Goal: Transaction & Acquisition: Purchase product/service

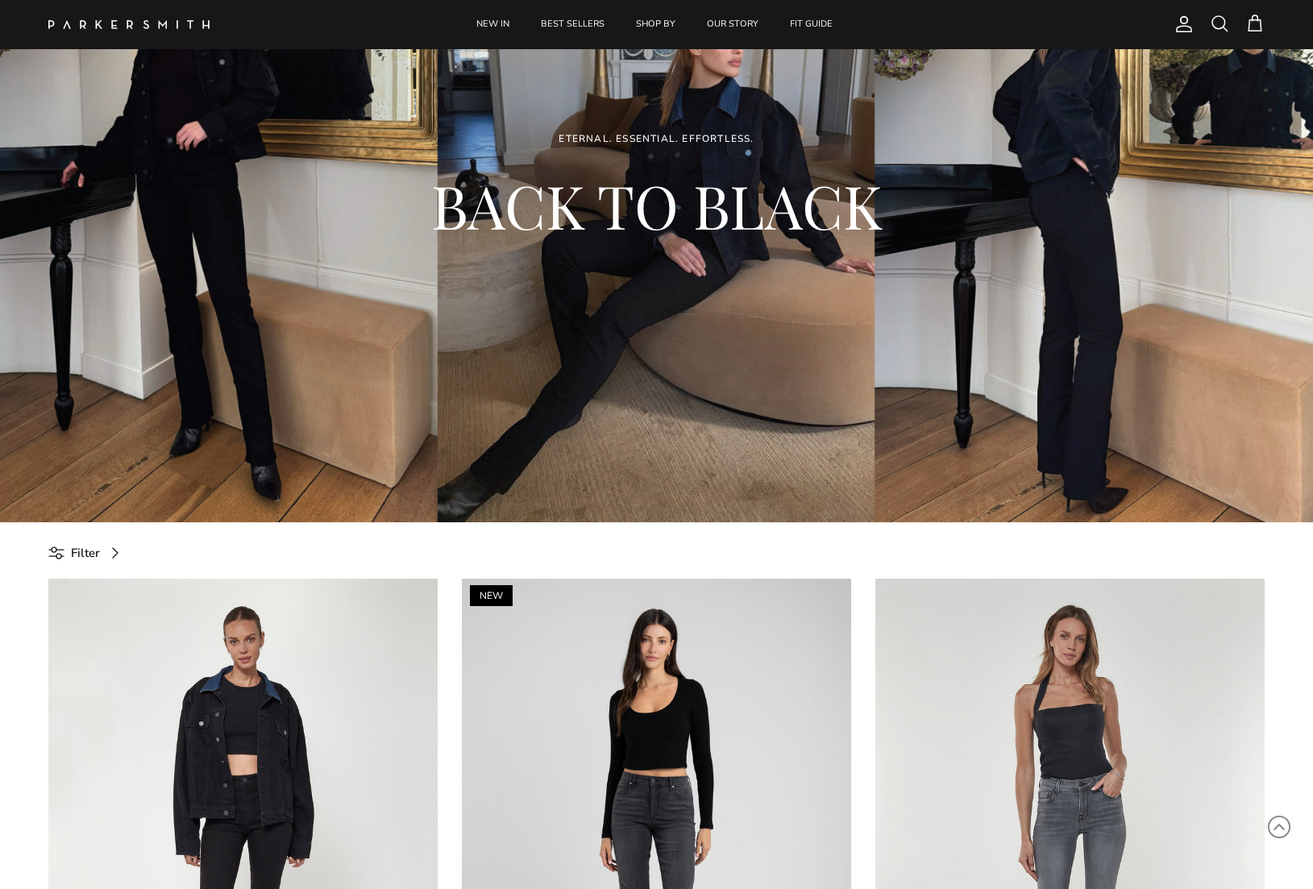
scroll to position [203, 1]
click at [1085, 289] on div "ETERNAL. ESSENTIAL. EFFORTLESS. BACK TO BLACK" at bounding box center [656, 194] width 1248 height 235
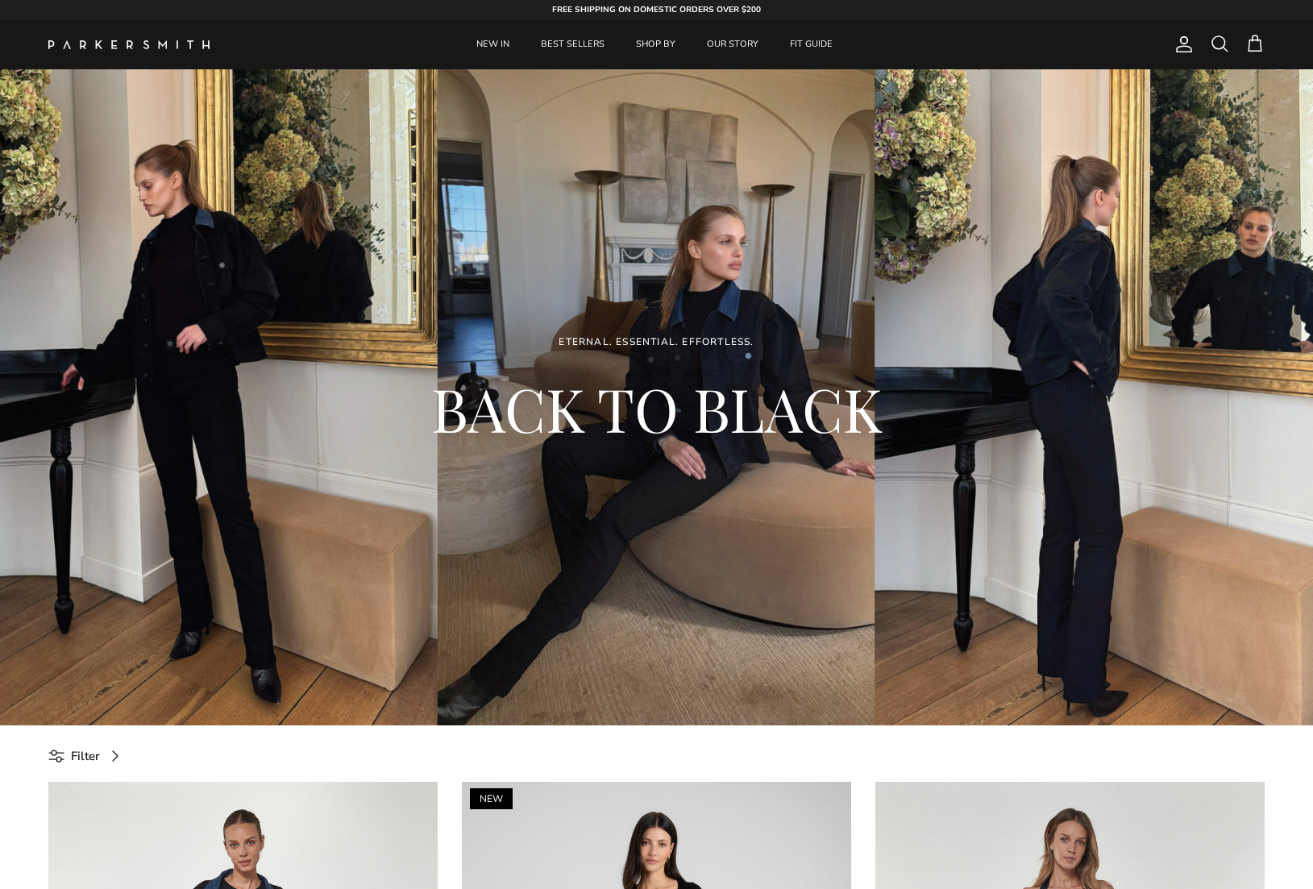
scroll to position [1, 0]
click at [1217, 39] on span at bounding box center [1219, 42] width 19 height 19
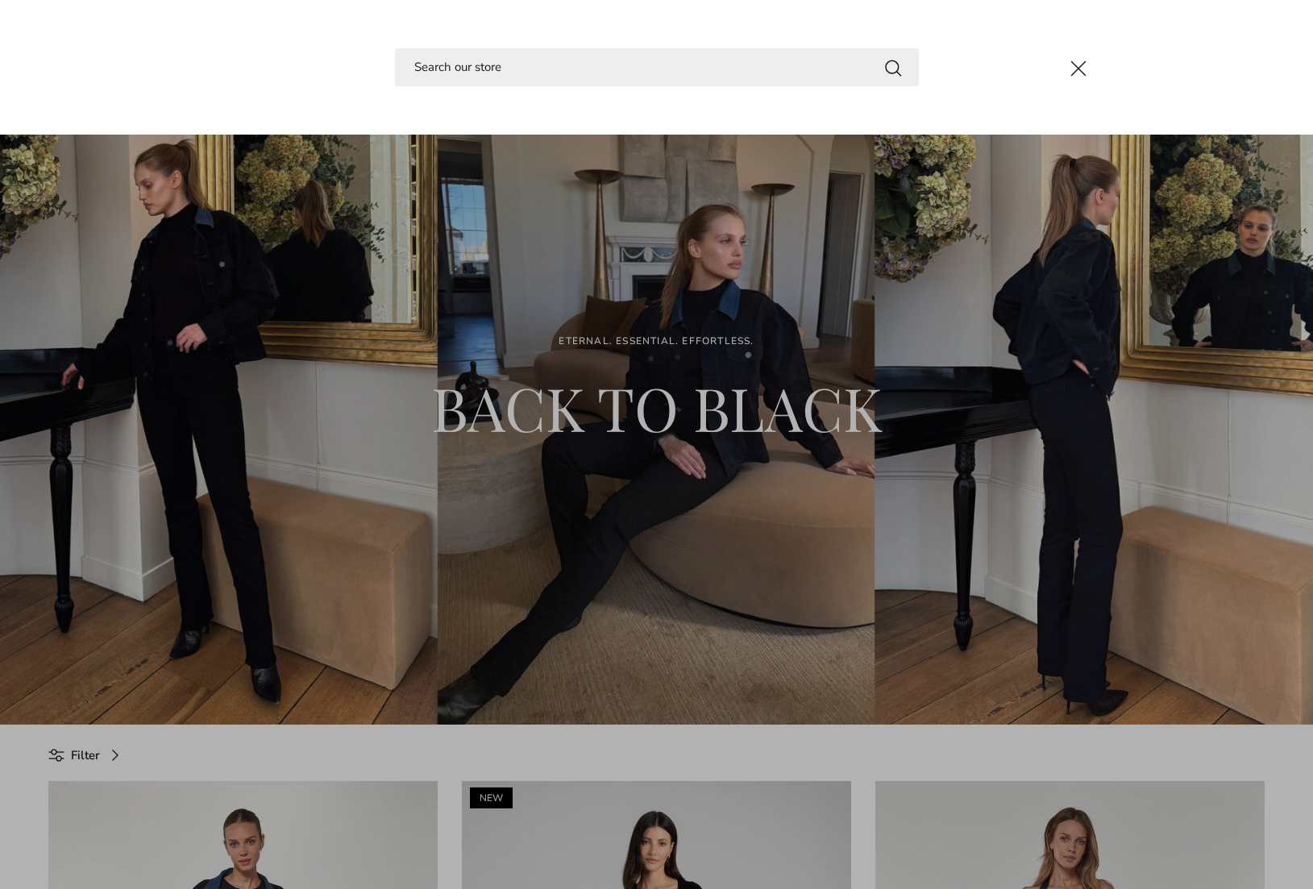
click at [442, 66] on input "Search" at bounding box center [657, 67] width 524 height 38
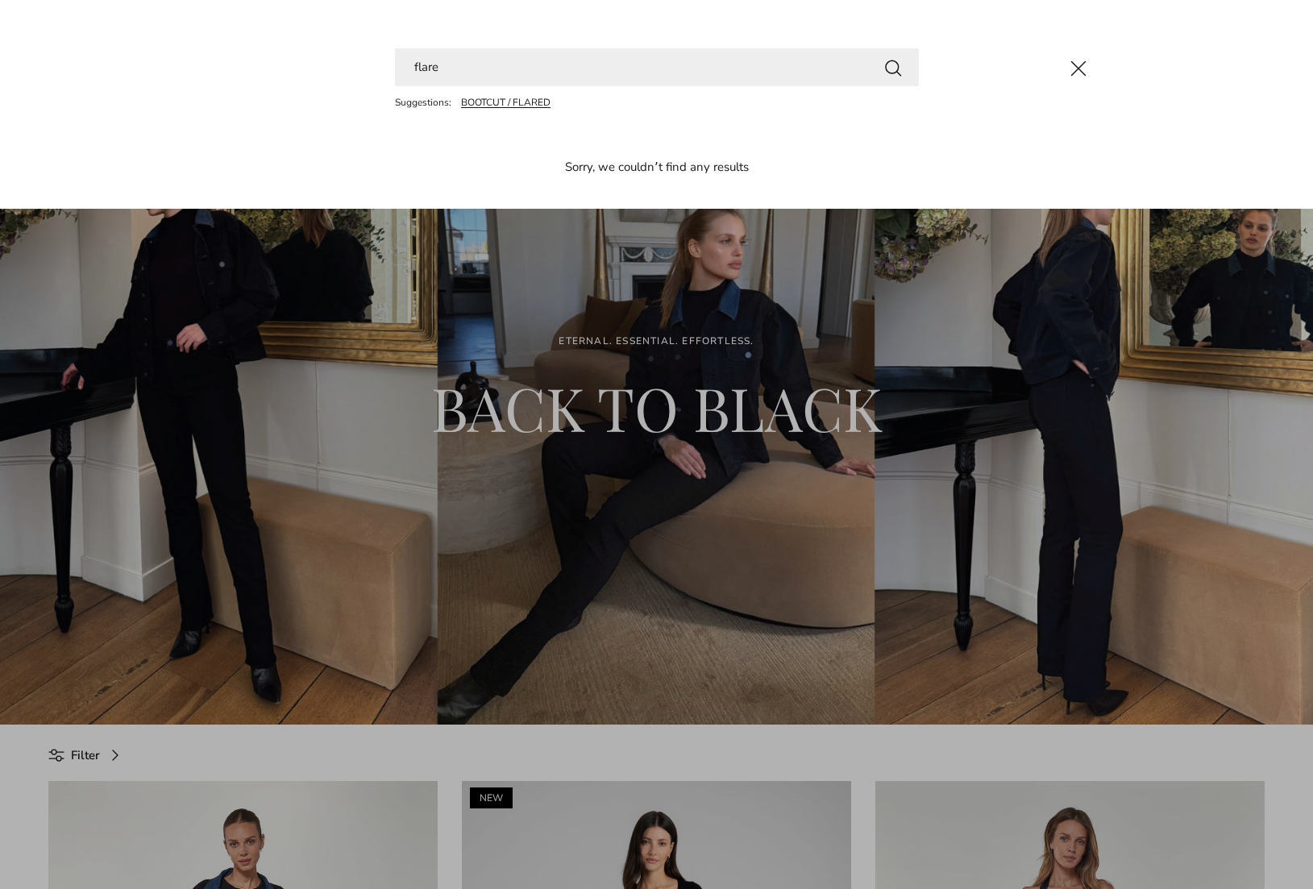
type input "flare"
click at [502, 100] on link "BOOTCUT / FLARED" at bounding box center [505, 102] width 89 height 13
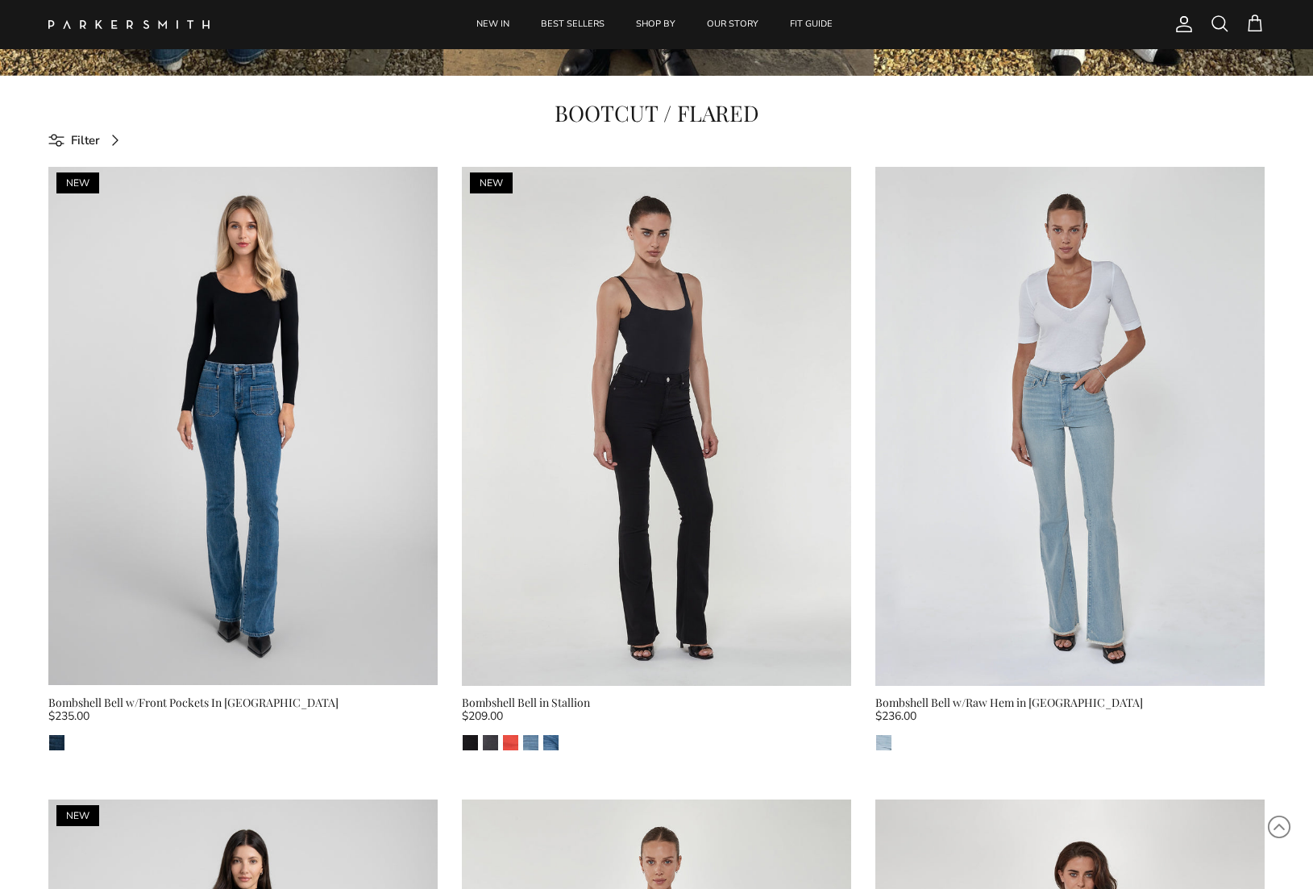
scroll to position [646, 0]
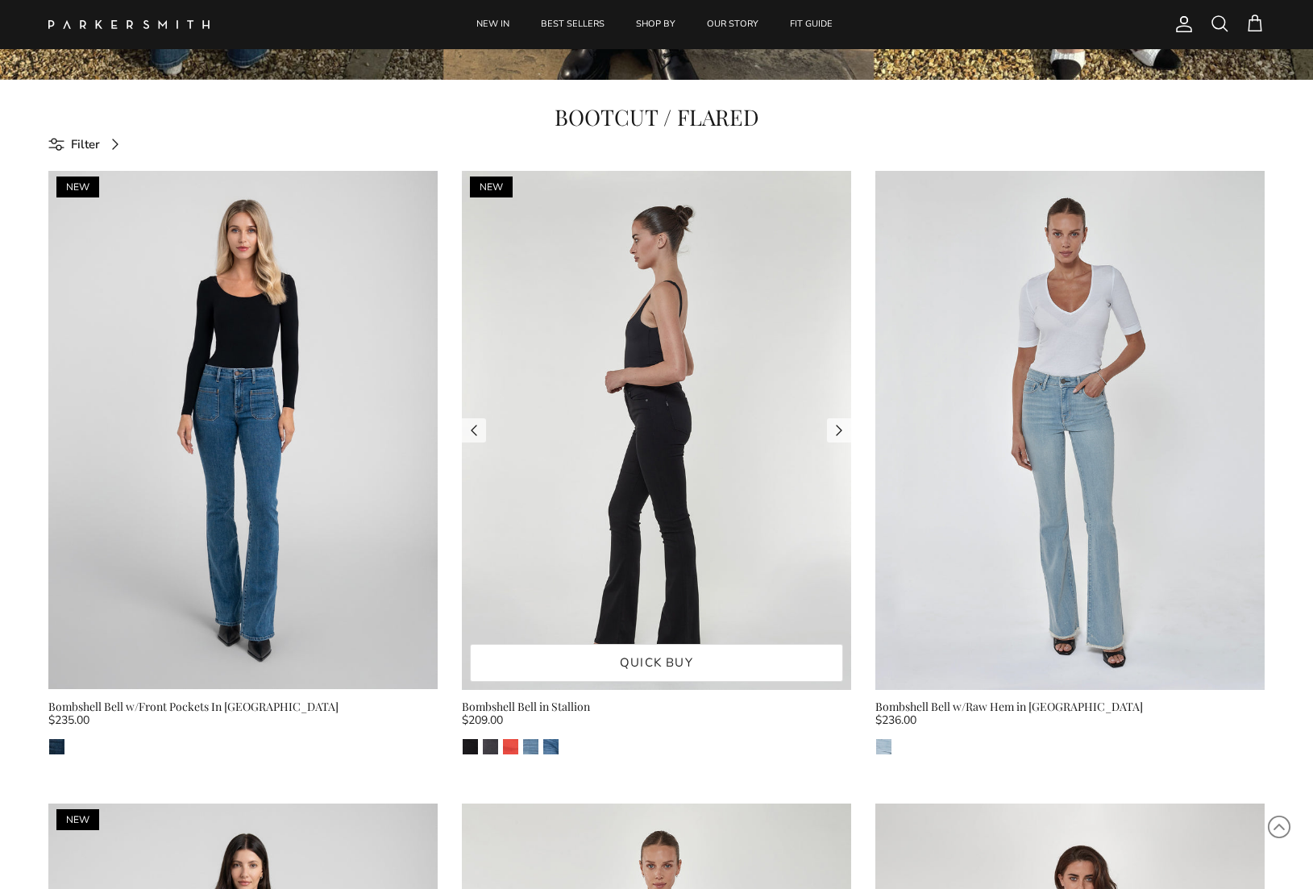
drag, startPoint x: 633, startPoint y: 430, endPoint x: 657, endPoint y: 434, distance: 24.5
click at [633, 430] on img at bounding box center [656, 430] width 389 height 519
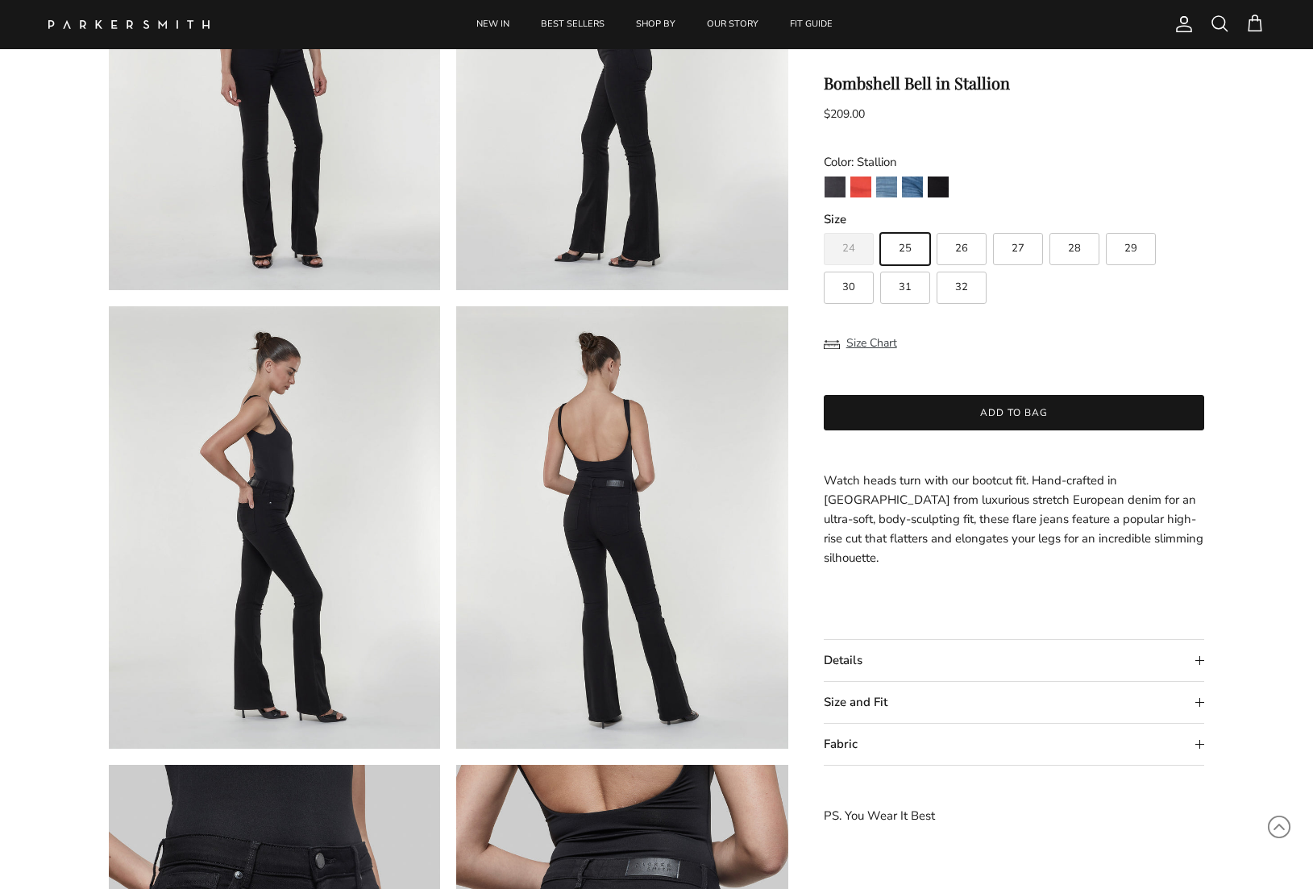
scroll to position [288, 0]
